Goal: Feedback & Contribution: Submit feedback/report problem

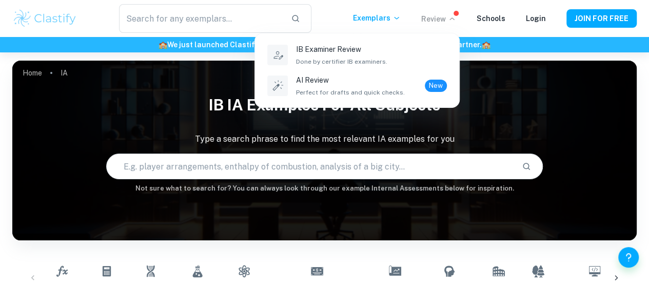
click at [368, 82] on p "AI Review" at bounding box center [350, 79] width 109 height 11
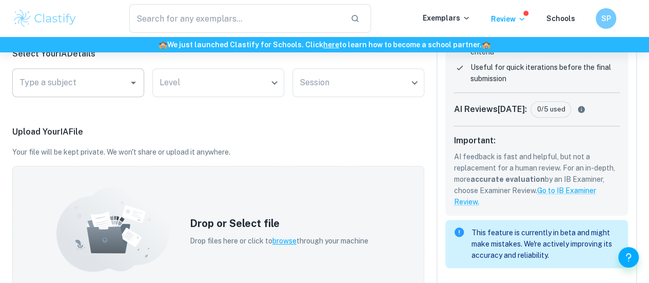
scroll to position [214, 0]
click at [136, 86] on icon "Open" at bounding box center [133, 82] width 12 height 12
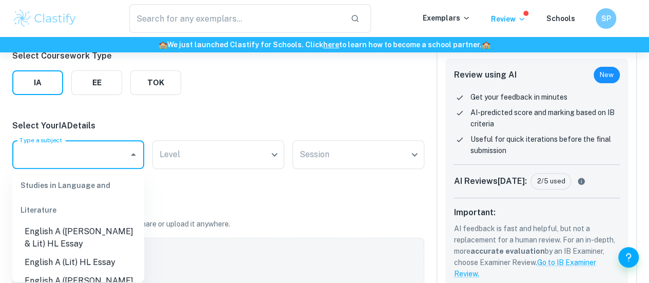
scroll to position [142, 0]
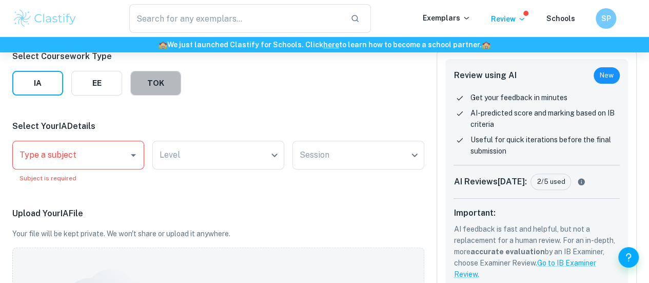
click at [165, 90] on button "TOK" at bounding box center [155, 83] width 51 height 25
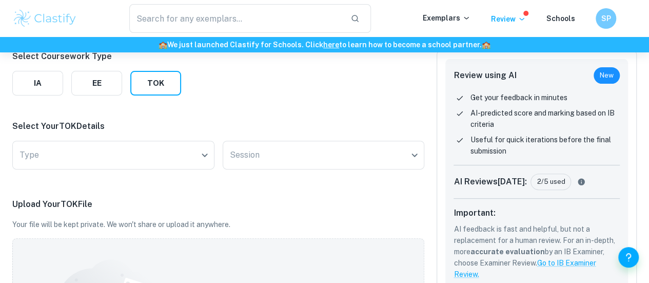
click at [124, 163] on body "We value your privacy We use cookies to enhance your browsing experience, serve…" at bounding box center [324, 52] width 649 height 283
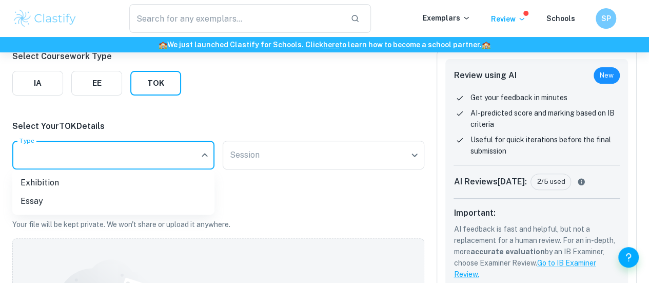
click at [106, 180] on li "Exhibition" at bounding box center [113, 182] width 202 height 18
type input "Exhibition"
click at [284, 156] on body "We value your privacy We use cookies to enhance your browsing experience, serve…" at bounding box center [324, 52] width 649 height 283
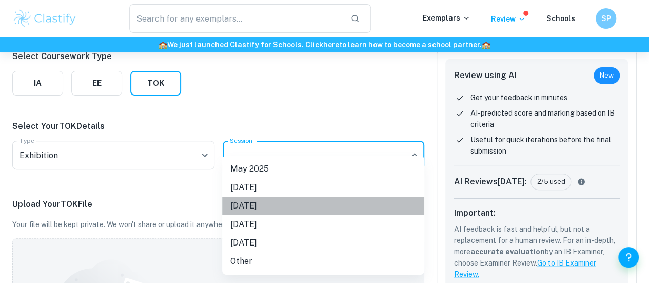
click at [264, 210] on li "[DATE]" at bounding box center [323, 205] width 202 height 18
type input "M26"
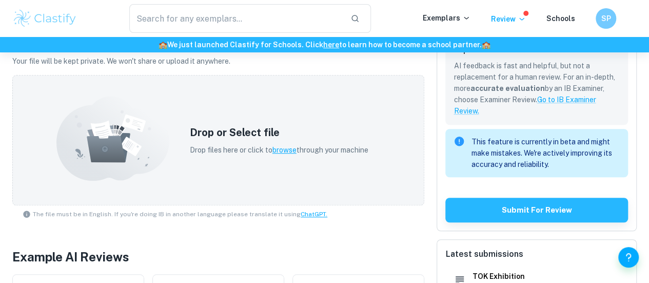
scroll to position [305, 0]
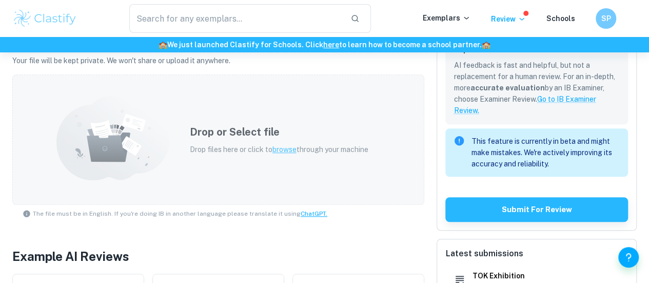
click at [277, 149] on span "browse" at bounding box center [284, 149] width 24 height 8
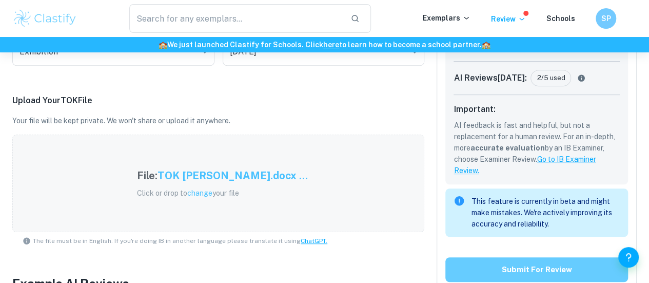
scroll to position [248, 0]
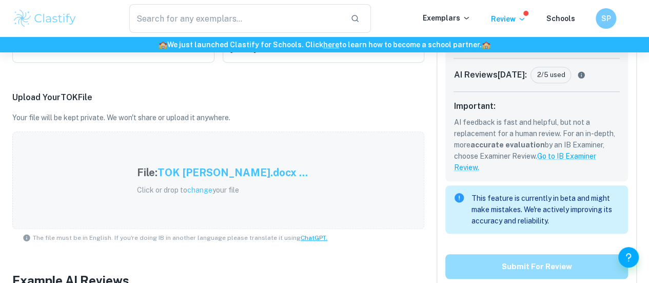
click at [513, 265] on button "Submit for review" at bounding box center [536, 266] width 183 height 25
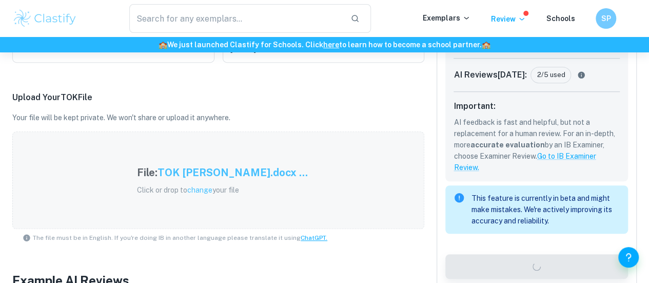
click at [397, 95] on p "Upload Your TOK File" at bounding box center [218, 97] width 412 height 12
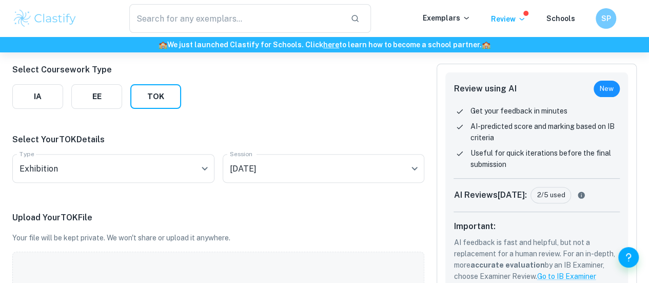
scroll to position [130, 0]
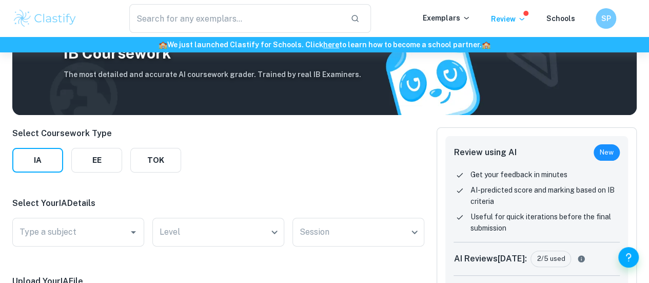
scroll to position [57, 0]
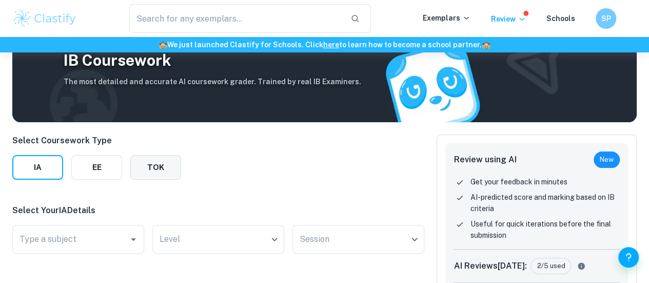
click at [172, 171] on button "TOK" at bounding box center [155, 167] width 51 height 25
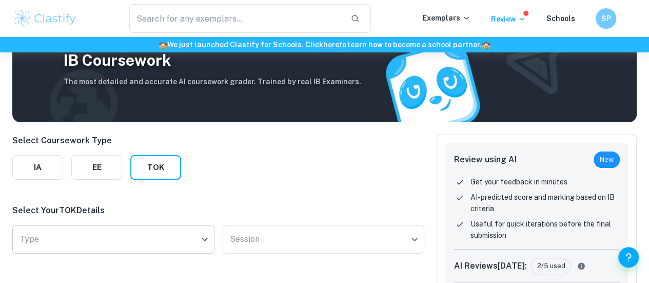
click at [137, 231] on body "We value your privacy We use cookies to enhance your browsing experience, serve…" at bounding box center [324, 136] width 649 height 283
click at [114, 243] on li "Exhibition" at bounding box center [113, 242] width 202 height 18
type input "Exhibition"
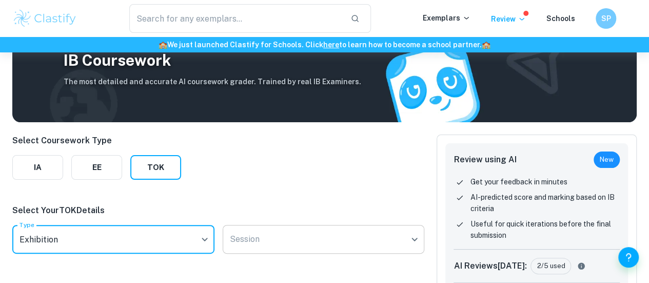
click at [291, 226] on body "We value your privacy We use cookies to enhance your browsing experience, serve…" at bounding box center [324, 136] width 649 height 283
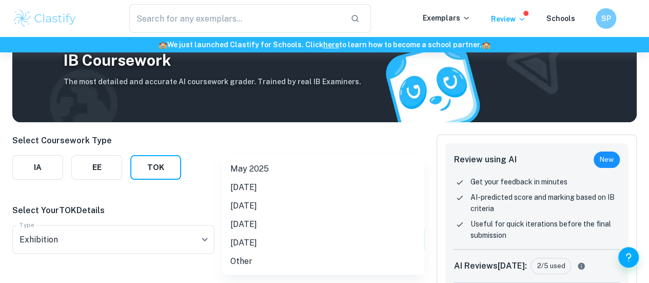
drag, startPoint x: 266, startPoint y: 226, endPoint x: 254, endPoint y: 203, distance: 25.9
click at [254, 203] on ul "[DATE] [DATE] [DATE] [DATE] [DATE] Other" at bounding box center [323, 214] width 202 height 119
click at [254, 203] on li "[DATE]" at bounding box center [323, 205] width 202 height 18
type input "M26"
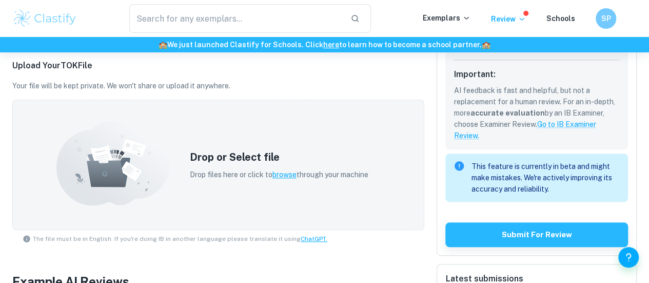
scroll to position [281, 0]
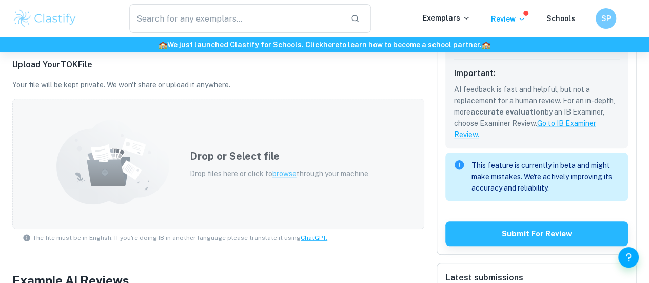
click at [297, 164] on div "Drop or Select file Drop files here or click to browse through your machine" at bounding box center [278, 163] width 203 height 55
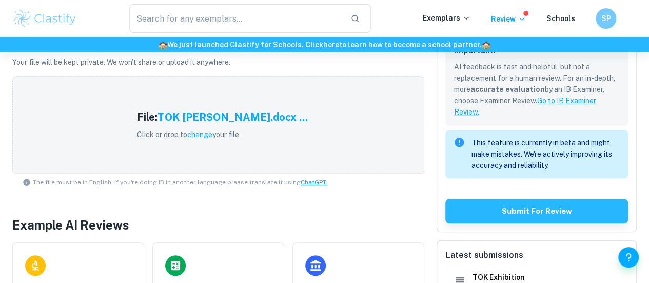
scroll to position [305, 0]
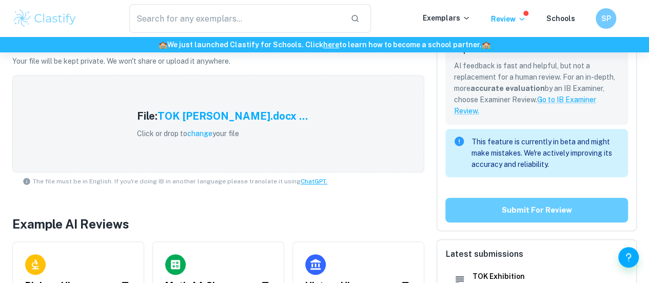
click at [506, 206] on button "Submit for review" at bounding box center [536, 209] width 183 height 25
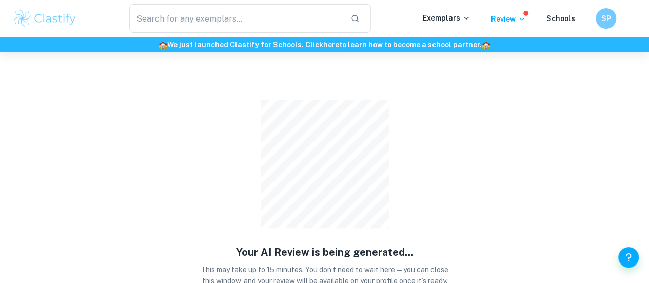
scroll to position [52, 0]
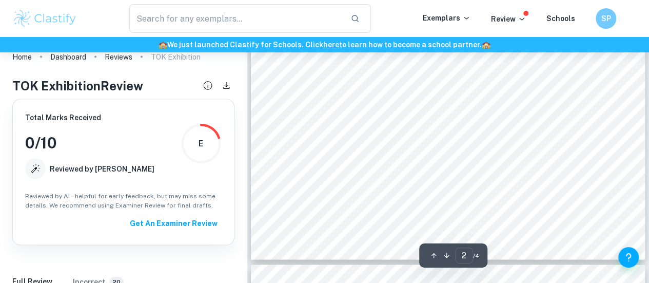
scroll to position [930, 0]
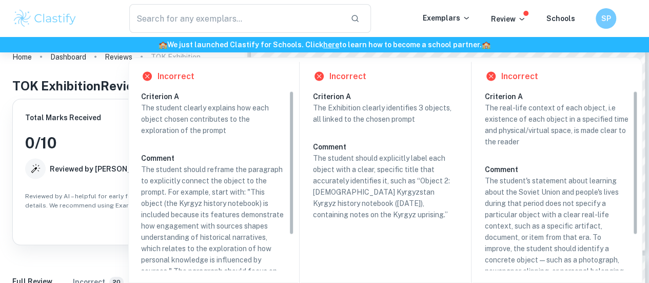
click at [91, 222] on div "Get An Examiner Review" at bounding box center [123, 222] width 196 height 18
click at [38, 167] on icon at bounding box center [35, 168] width 11 height 11
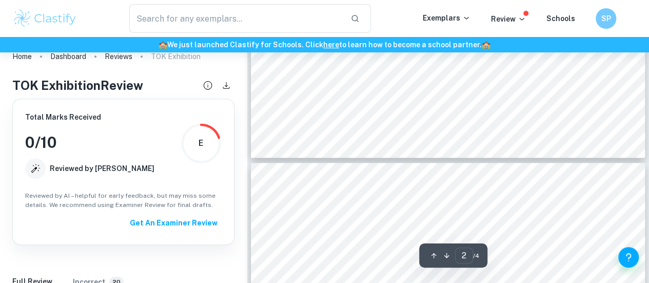
type input "1"
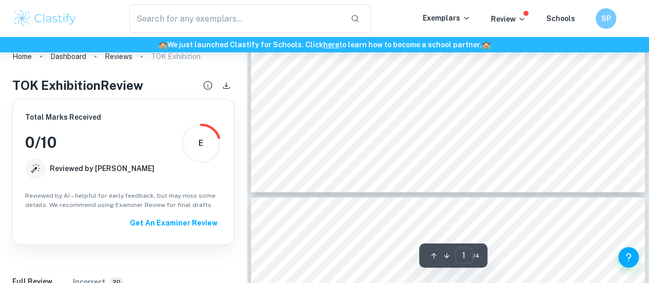
scroll to position [362, 0]
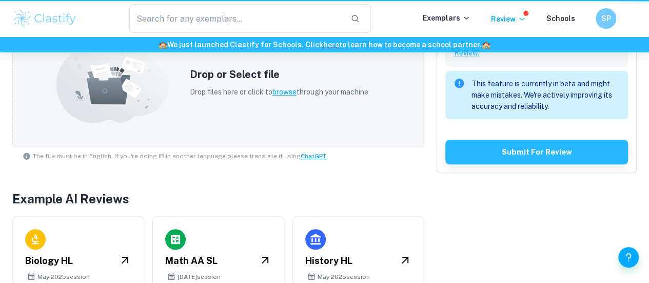
scroll to position [52, 0]
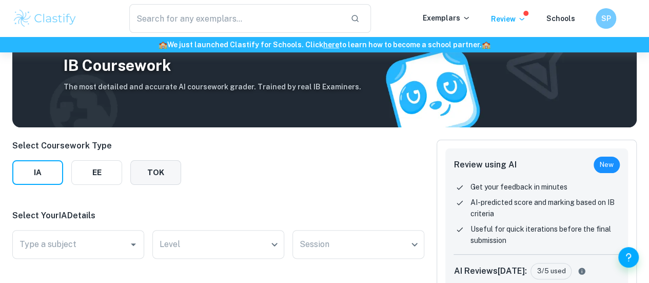
click at [173, 174] on button "TOK" at bounding box center [155, 172] width 51 height 25
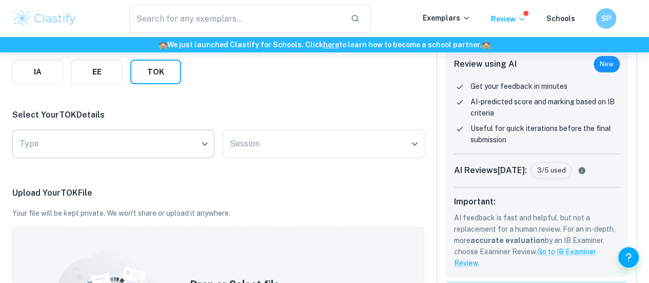
scroll to position [154, 0]
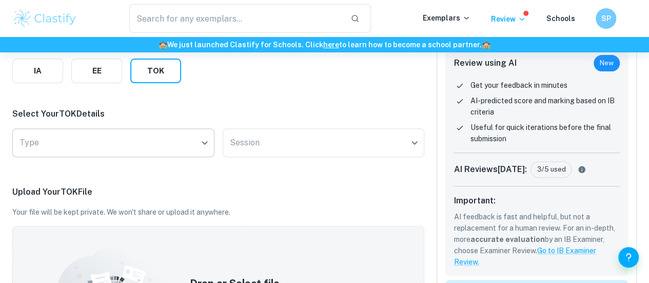
click at [109, 152] on body "We value your privacy We use cookies to enhance your browsing experience, serve…" at bounding box center [324, 39] width 649 height 283
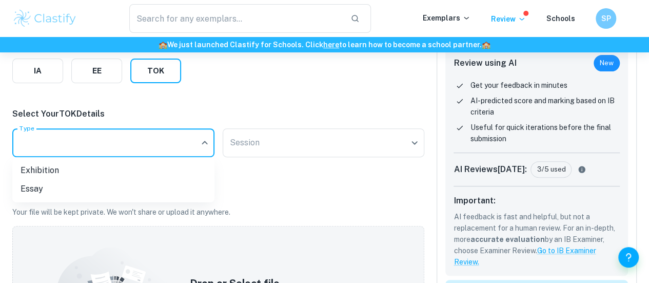
click at [78, 166] on li "Exhibition" at bounding box center [113, 170] width 202 height 18
type input "Exhibition"
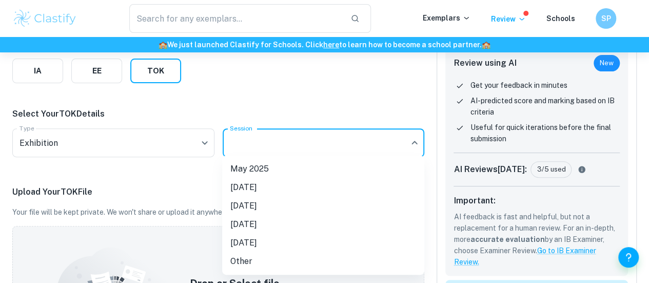
click at [266, 154] on body "We value your privacy We use cookies to enhance your browsing experience, serve…" at bounding box center [324, 39] width 649 height 283
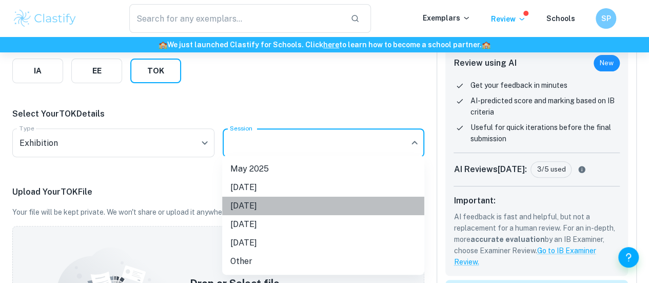
click at [252, 209] on li "[DATE]" at bounding box center [323, 205] width 202 height 18
type input "M26"
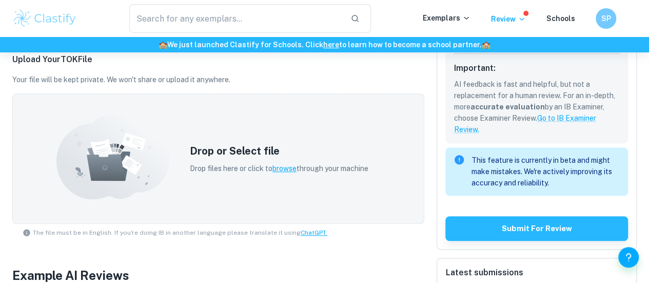
scroll to position [300, 0]
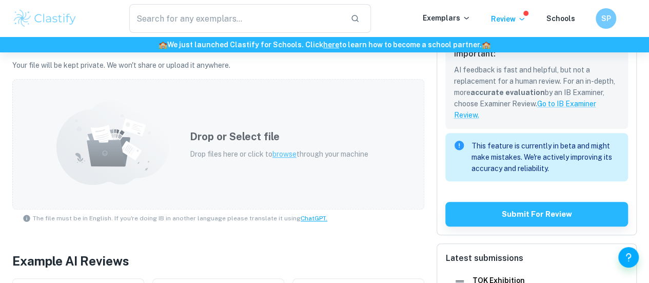
click at [299, 154] on p "Drop files here or click to browse through your machine" at bounding box center [279, 153] width 178 height 11
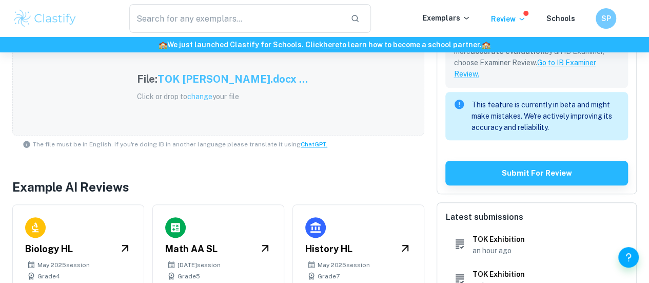
scroll to position [338, 0]
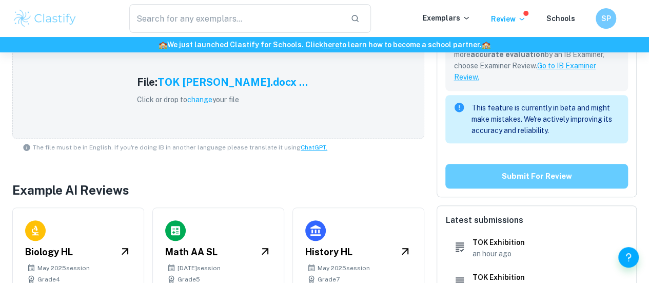
click at [463, 186] on button "Submit for review" at bounding box center [536, 176] width 183 height 25
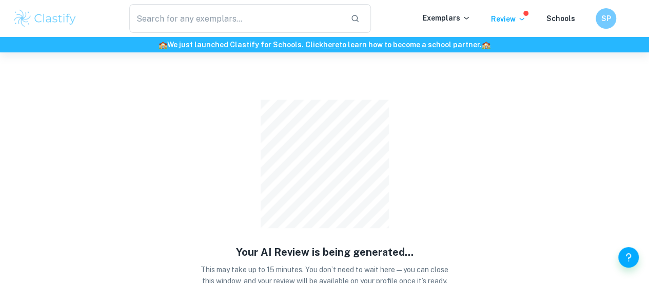
scroll to position [52, 0]
